Goal: Transaction & Acquisition: Purchase product/service

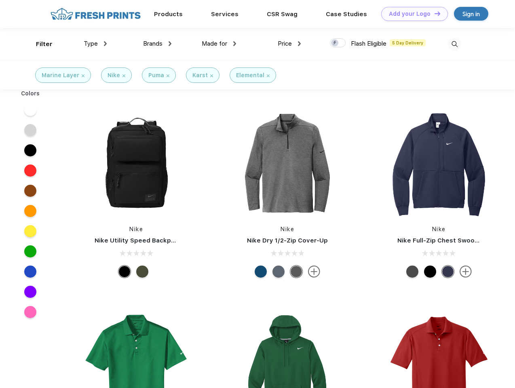
click at [411, 14] on link "Add your Logo Design Tool" at bounding box center [414, 14] width 67 height 14
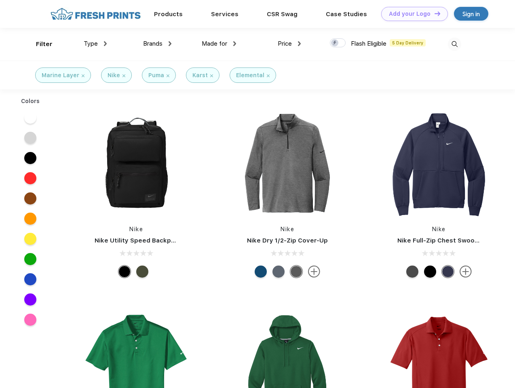
click at [0, 0] on div "Design Tool" at bounding box center [0, 0] width 0 height 0
click at [433, 13] on link "Add your Logo Design Tool" at bounding box center [414, 14] width 67 height 14
click at [39, 44] on div "Filter" at bounding box center [44, 44] width 17 height 9
click at [95, 44] on span "Type" at bounding box center [91, 43] width 14 height 7
click at [157, 44] on span "Brands" at bounding box center [152, 43] width 19 height 7
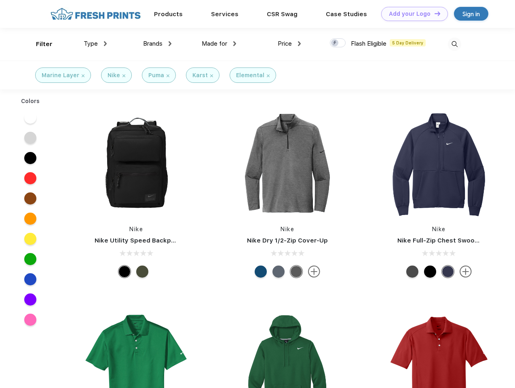
click at [219, 44] on span "Made for" at bounding box center [214, 43] width 25 height 7
click at [289, 44] on span "Price" at bounding box center [285, 43] width 14 height 7
click at [338, 43] on div at bounding box center [338, 42] width 16 height 9
click at [335, 43] on input "checkbox" at bounding box center [332, 40] width 5 height 5
click at [454, 44] on img at bounding box center [454, 44] width 13 height 13
